Goal: Find specific page/section: Find specific page/section

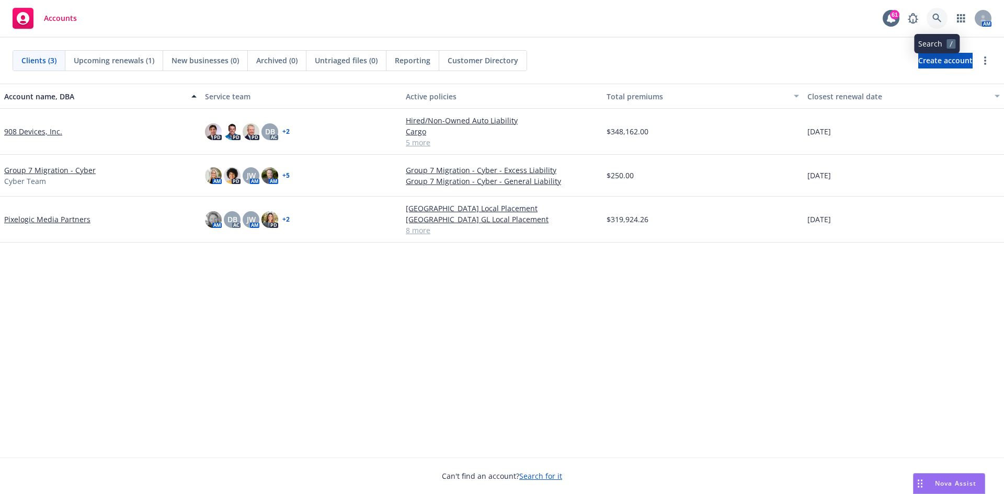
click at [937, 18] on icon at bounding box center [936, 18] width 9 height 9
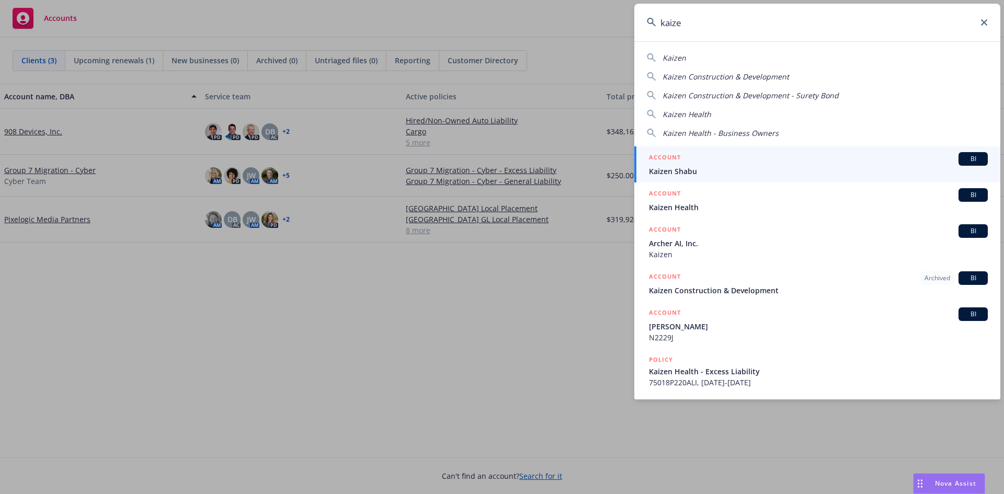
click at [674, 111] on span "Kaizen Health" at bounding box center [686, 114] width 49 height 10
type input "Kaizen Health"
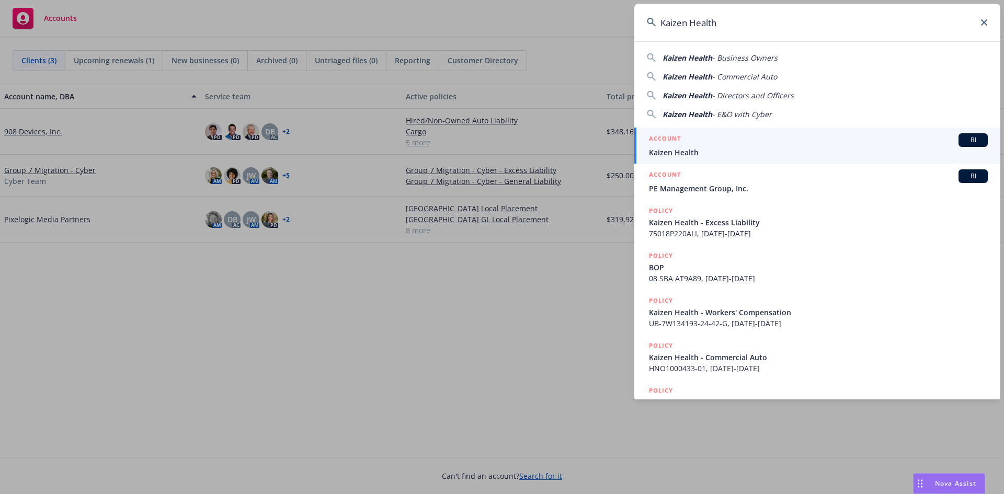
click at [962, 139] on span "BI" at bounding box center [972, 139] width 21 height 9
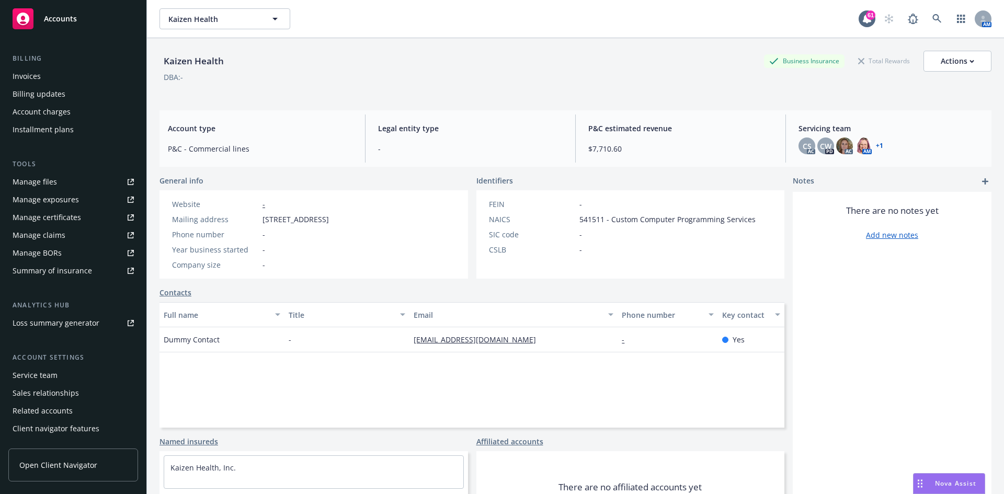
scroll to position [187, 0]
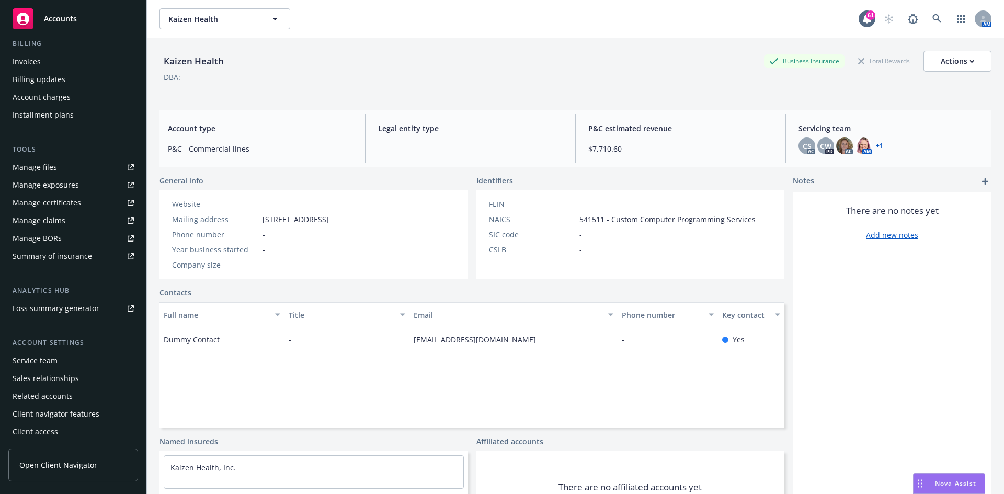
click at [44, 355] on div "Service team" at bounding box center [35, 360] width 45 height 17
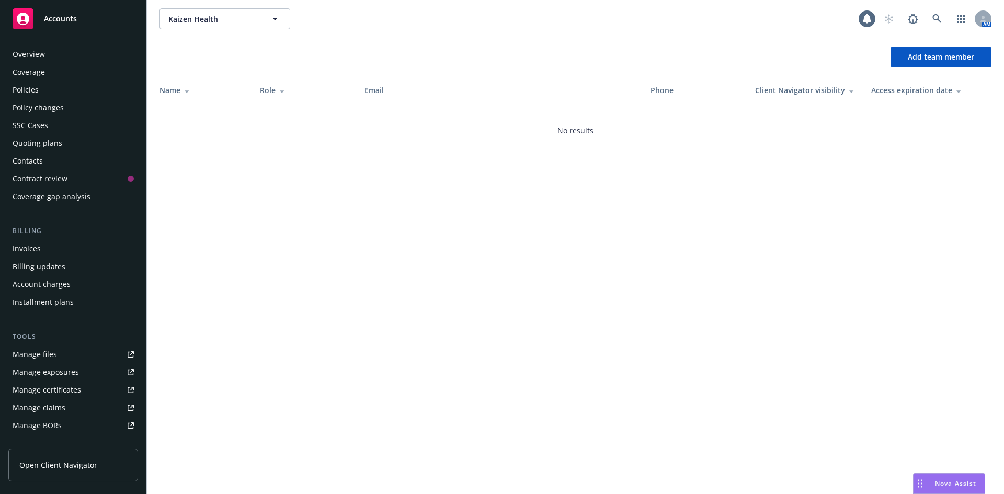
scroll to position [187, 0]
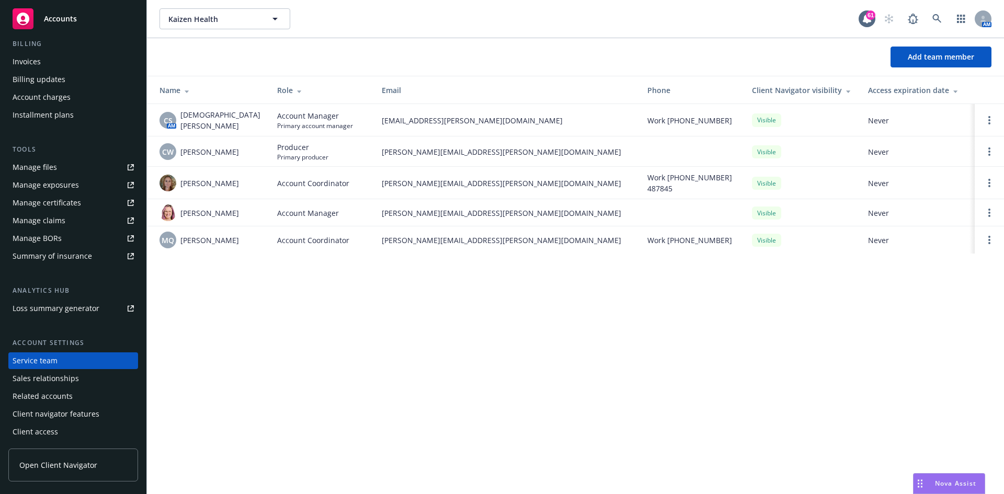
click at [18, 361] on div "Service team" at bounding box center [35, 360] width 45 height 17
